Goal: Information Seeking & Learning: Learn about a topic

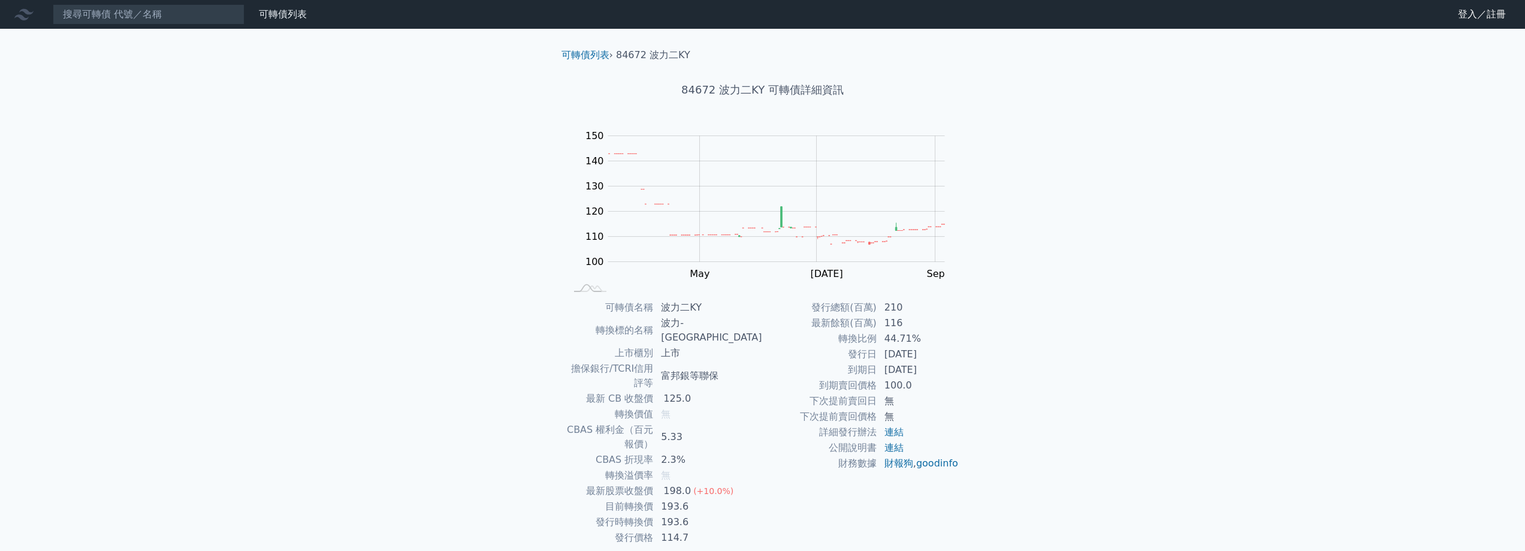
click at [1001, 301] on div "可轉債列表 財務數據 可轉債列表 財務數據 登入／註冊 登入／註冊 可轉債列表 › 84672 波力二KY 84672 波力二KY 可轉債詳細資訊 Zoom …" at bounding box center [762, 299] width 1525 height 598
drag, startPoint x: 893, startPoint y: 367, endPoint x: 918, endPoint y: 369, distance: 25.3
click at [918, 369] on td "[DATE]" at bounding box center [918, 370] width 82 height 16
click at [943, 352] on td "[DATE]" at bounding box center [918, 354] width 82 height 16
drag, startPoint x: 696, startPoint y: 447, endPoint x: 706, endPoint y: 449, distance: 9.9
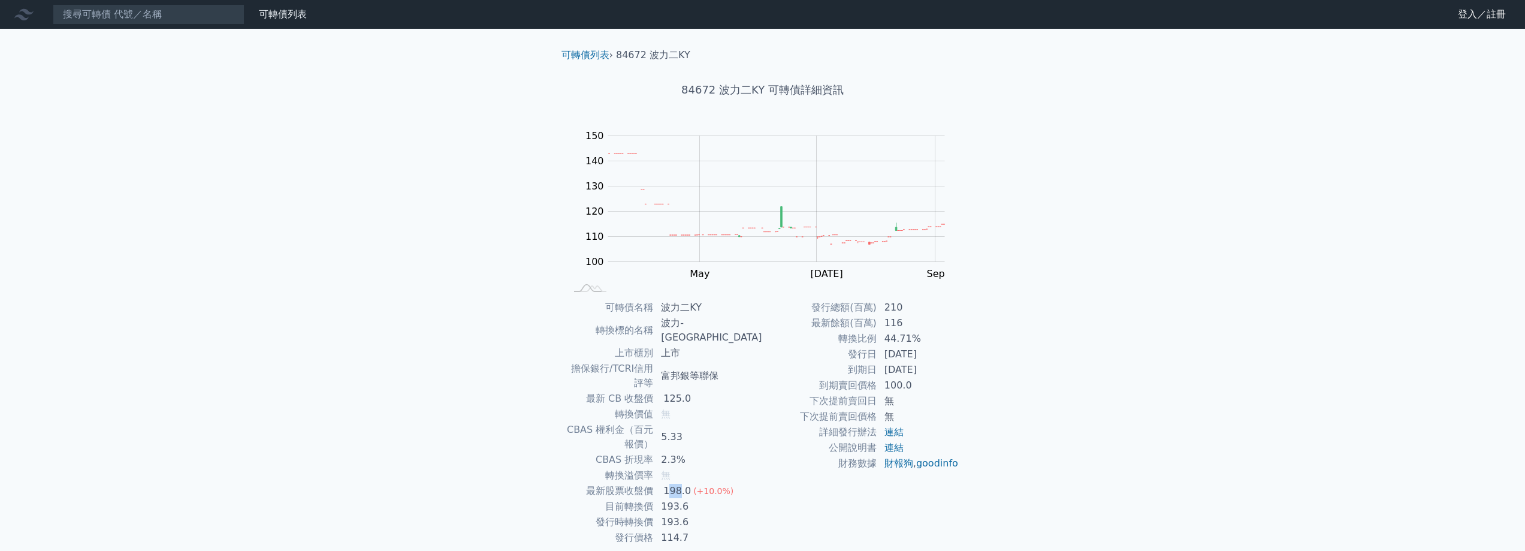
click at [693, 484] on div "198.0" at bounding box center [677, 491] width 32 height 14
click at [708, 499] on td "193.6" at bounding box center [708, 507] width 108 height 16
click at [704, 499] on td "193.6" at bounding box center [708, 507] width 108 height 16
click at [693, 484] on div "198.0" at bounding box center [677, 491] width 32 height 14
drag, startPoint x: 691, startPoint y: 464, endPoint x: 727, endPoint y: 460, distance: 36.2
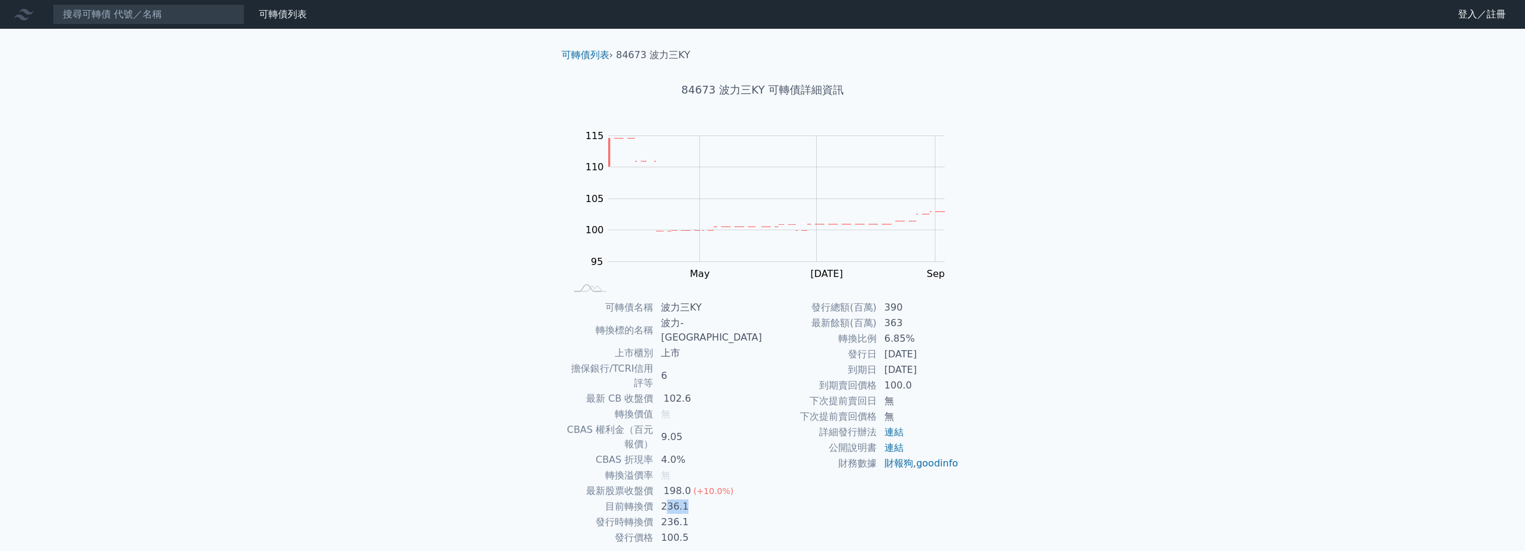
click at [727, 499] on td "236.1" at bounding box center [708, 507] width 108 height 16
click at [730, 499] on td "236.1" at bounding box center [708, 507] width 108 height 16
